Goal: Find specific page/section: Find specific page/section

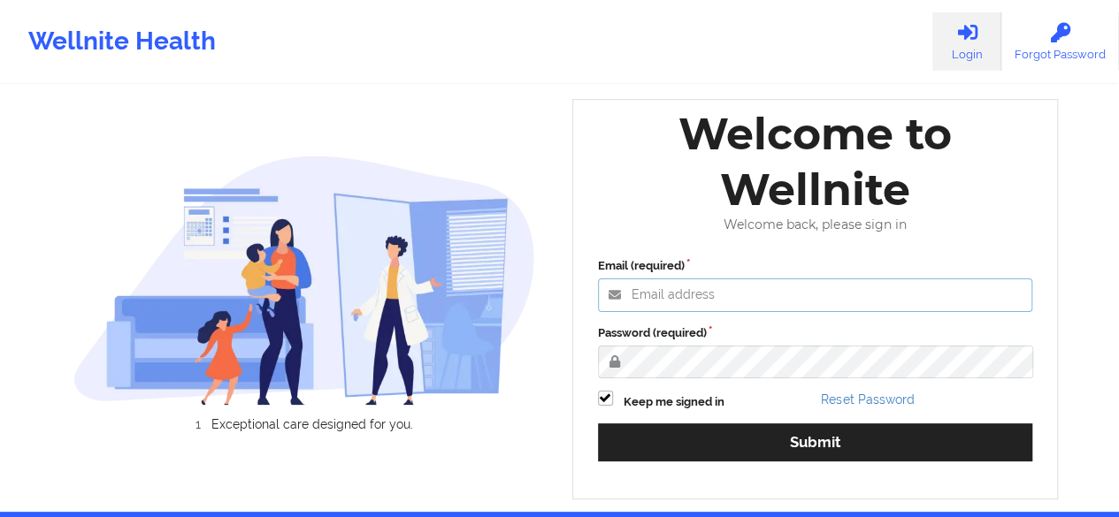
type input "[PERSON_NAME][EMAIL_ADDRESS][DOMAIN_NAME]"
click at [834, 342] on label "Password (required)" at bounding box center [815, 334] width 435 height 18
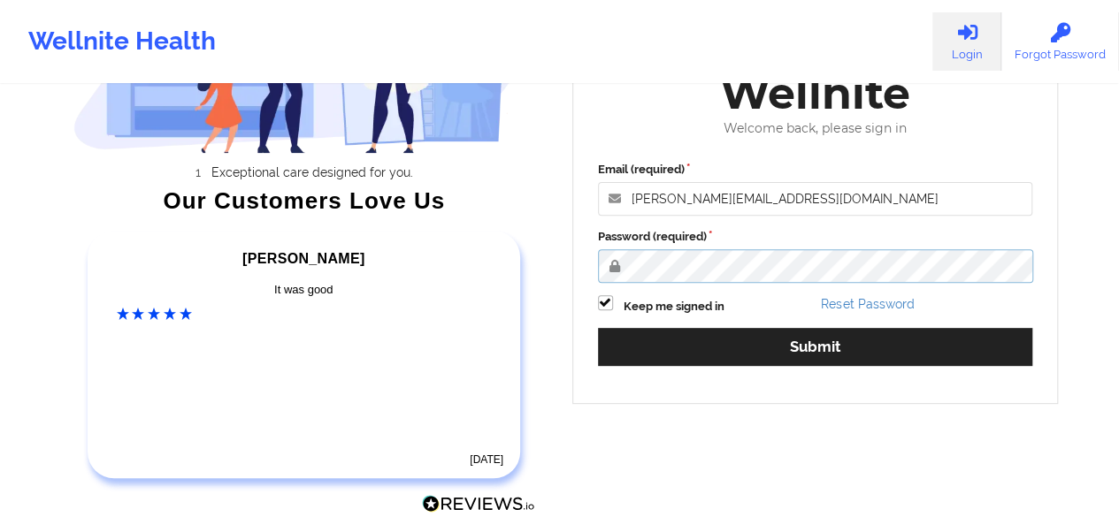
scroll to position [211, 0]
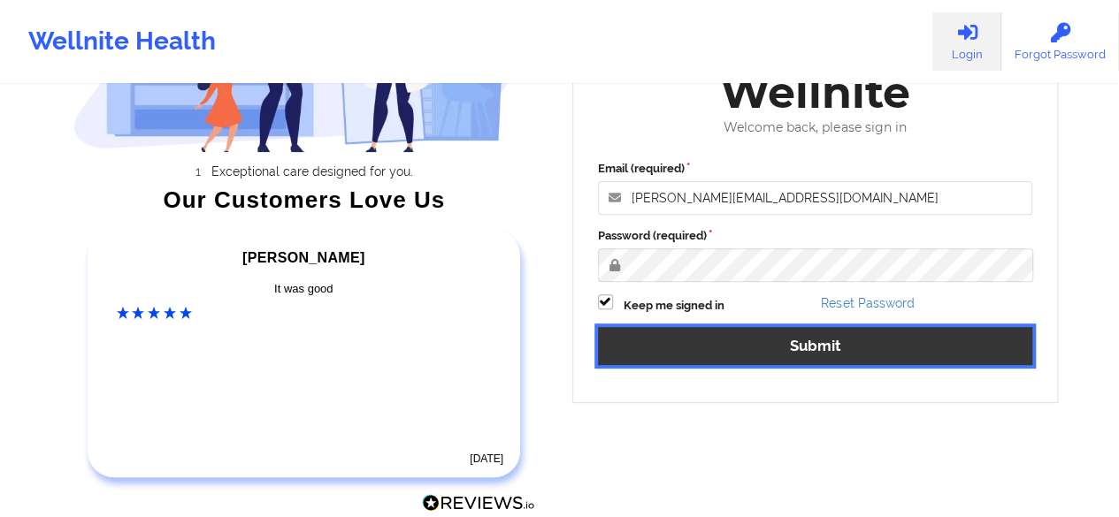
click at [749, 350] on button "Submit" at bounding box center [815, 346] width 435 height 38
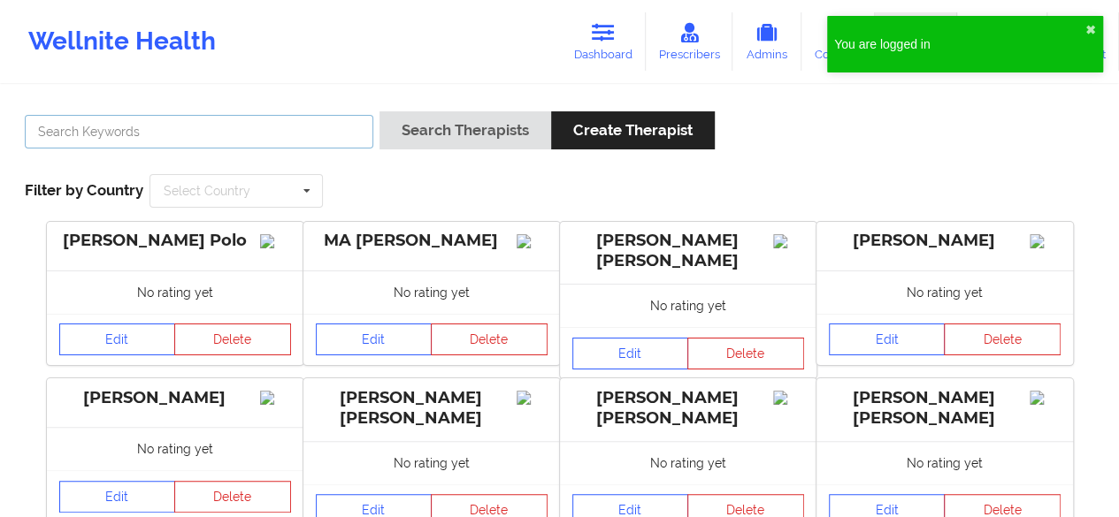
click at [126, 137] on input "text" at bounding box center [199, 132] width 348 height 34
paste input "[PERSON_NAME]"
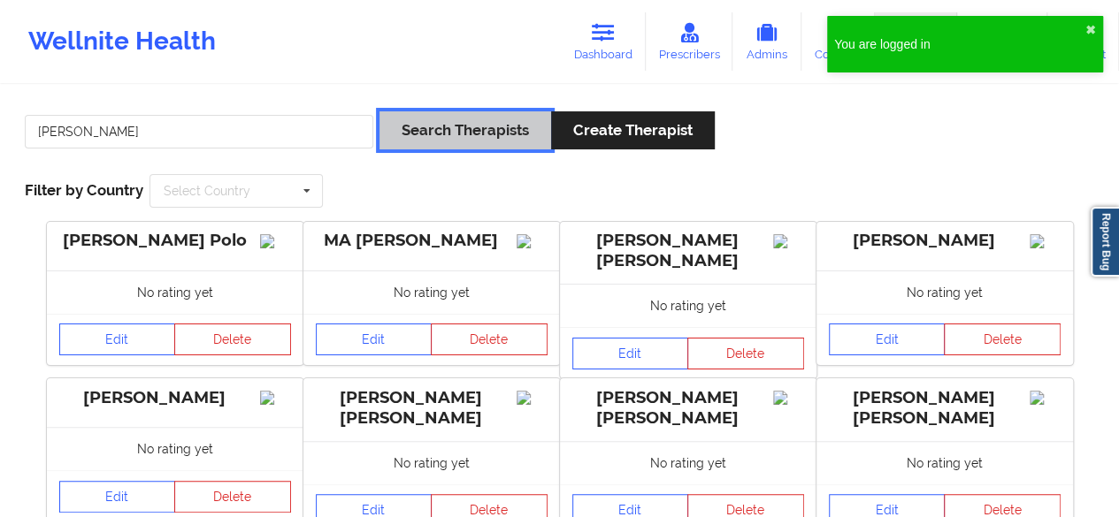
click at [440, 147] on button "Search Therapists" at bounding box center [465, 130] width 172 height 38
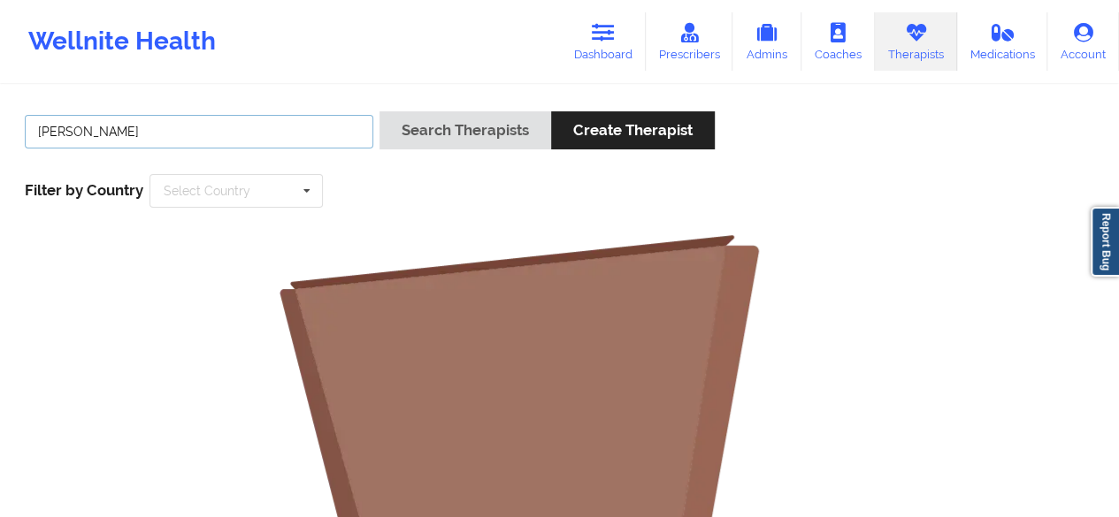
click at [169, 142] on input "[PERSON_NAME]" at bounding box center [199, 132] width 348 height 34
drag, startPoint x: 88, startPoint y: 133, endPoint x: 27, endPoint y: 128, distance: 62.1
click at [27, 128] on input "[PERSON_NAME]" at bounding box center [199, 132] width 348 height 34
type input "[PERSON_NAME]"
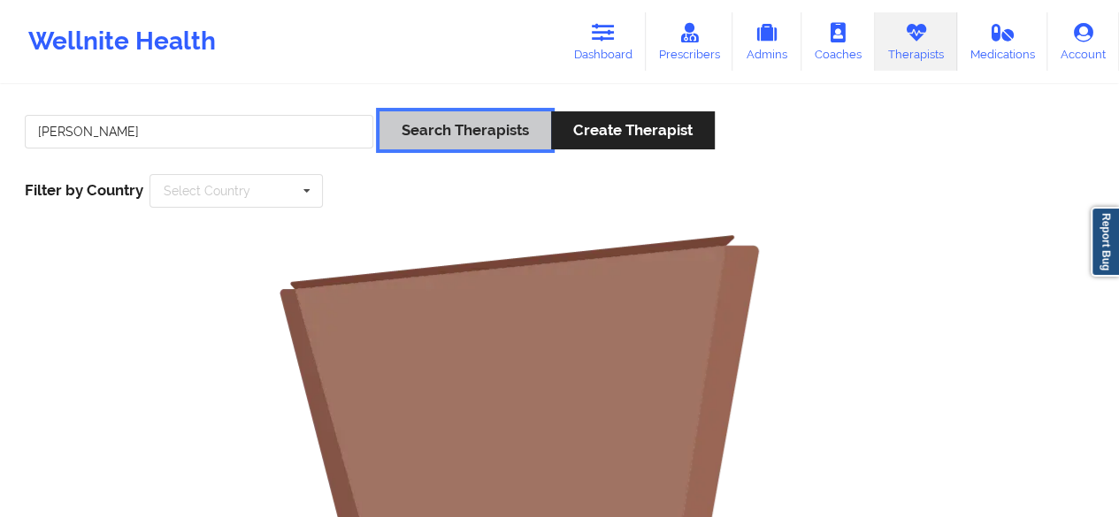
click at [426, 134] on button "Search Therapists" at bounding box center [465, 130] width 172 height 38
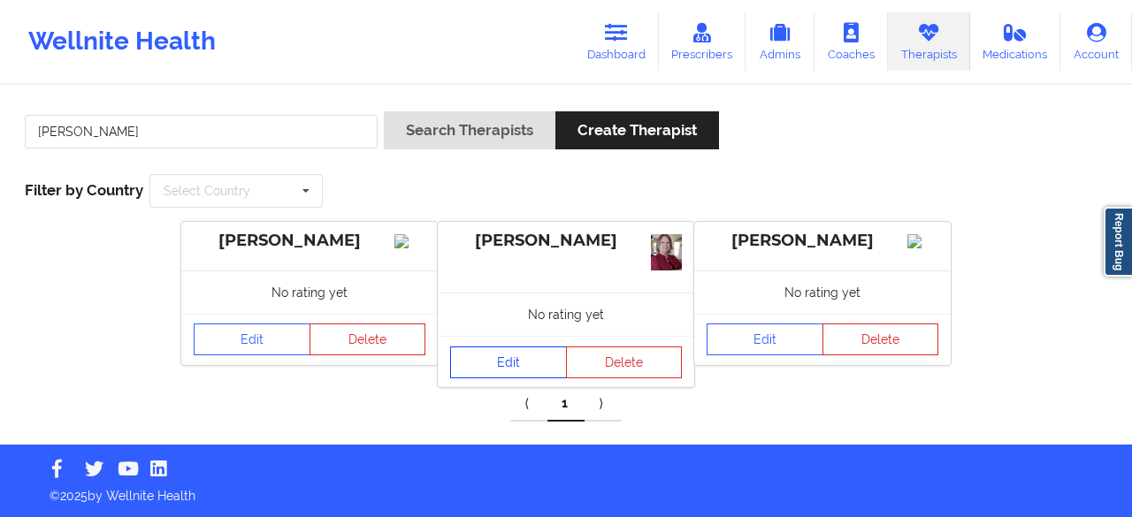
click at [509, 364] on link "Edit" at bounding box center [508, 363] width 117 height 32
